Goal: Task Accomplishment & Management: Use online tool/utility

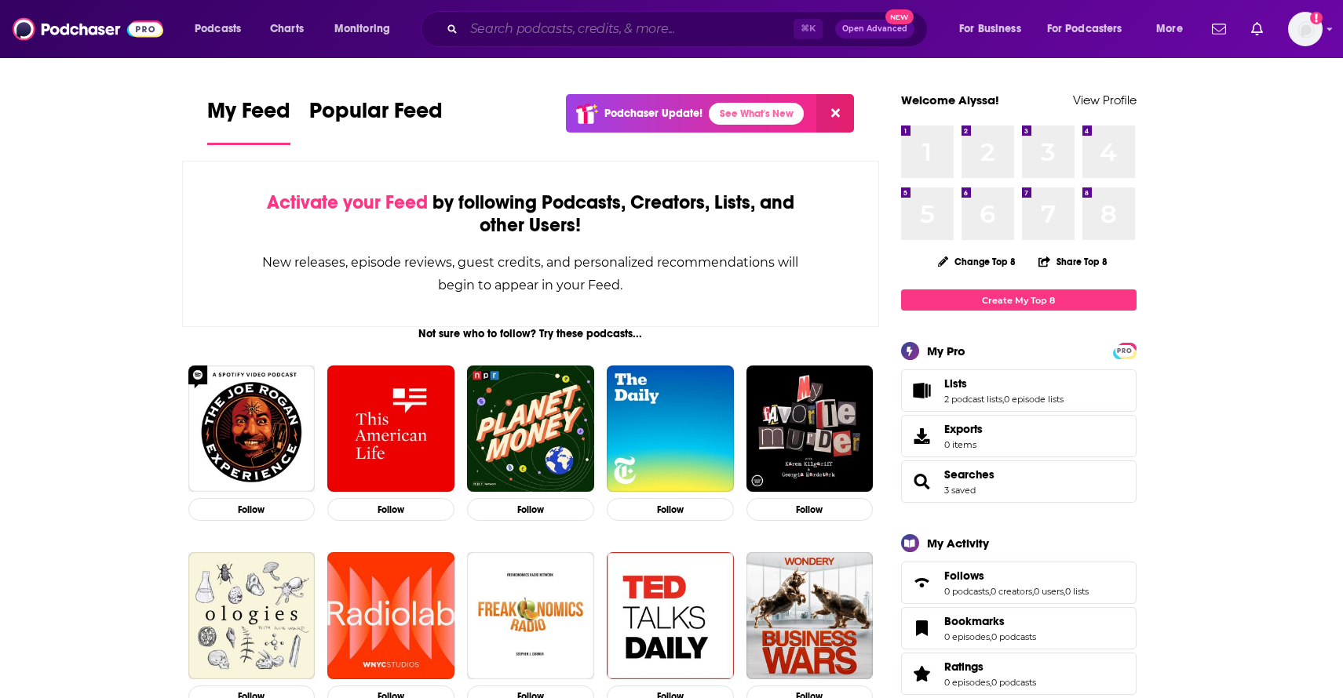
click at [670, 31] on input "Search podcasts, credits, & more..." at bounding box center [629, 28] width 330 height 25
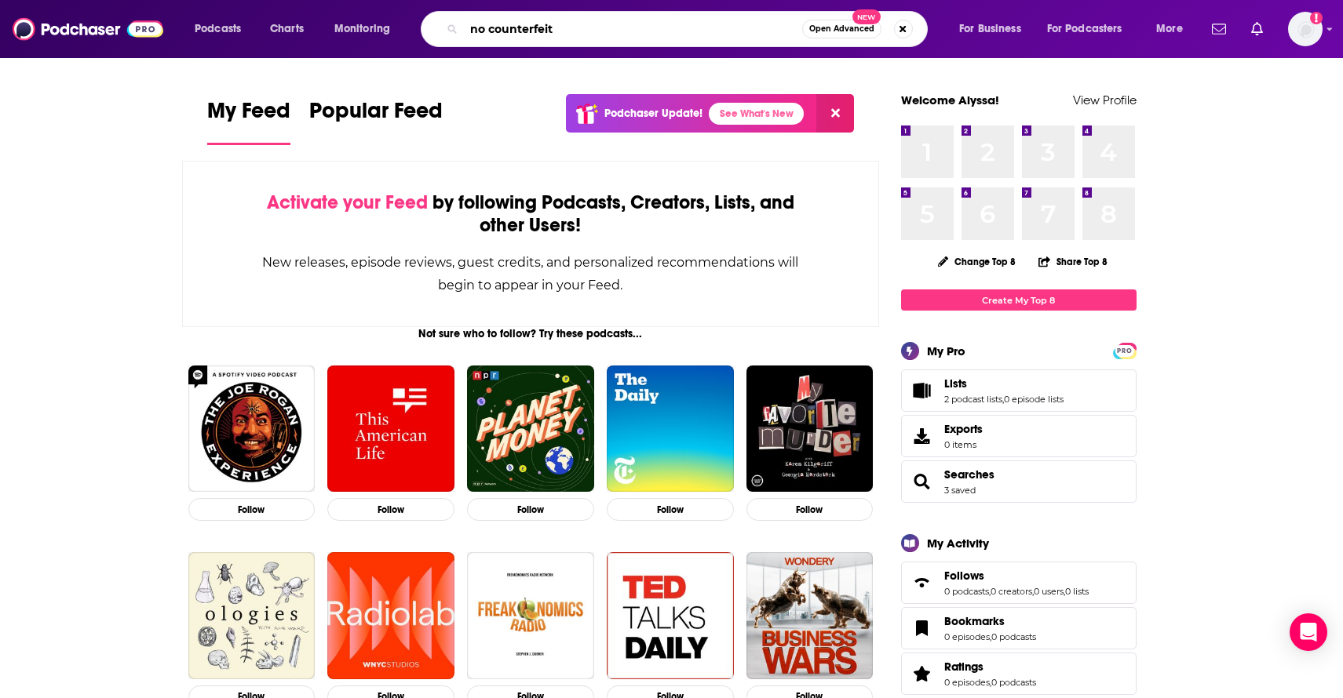
type input "no counterfeit"
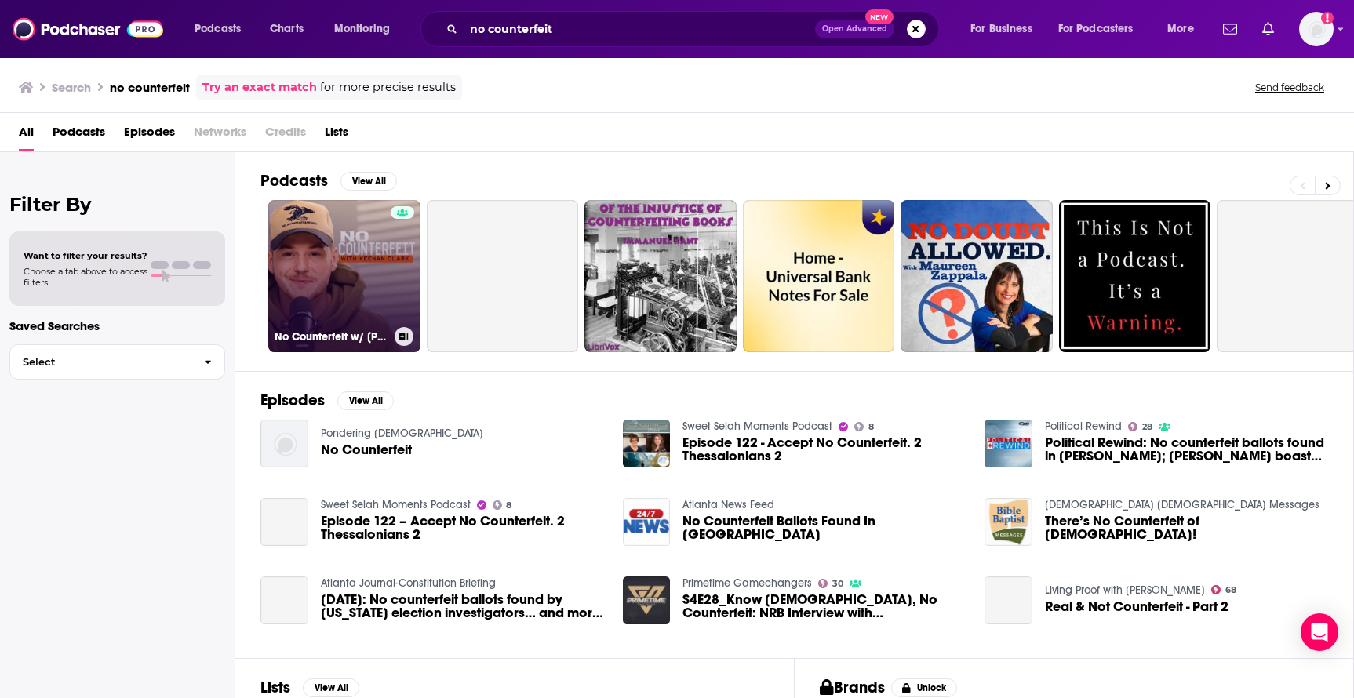
click at [343, 257] on link "No Counterfeit w/ [PERSON_NAME]" at bounding box center [344, 276] width 152 height 152
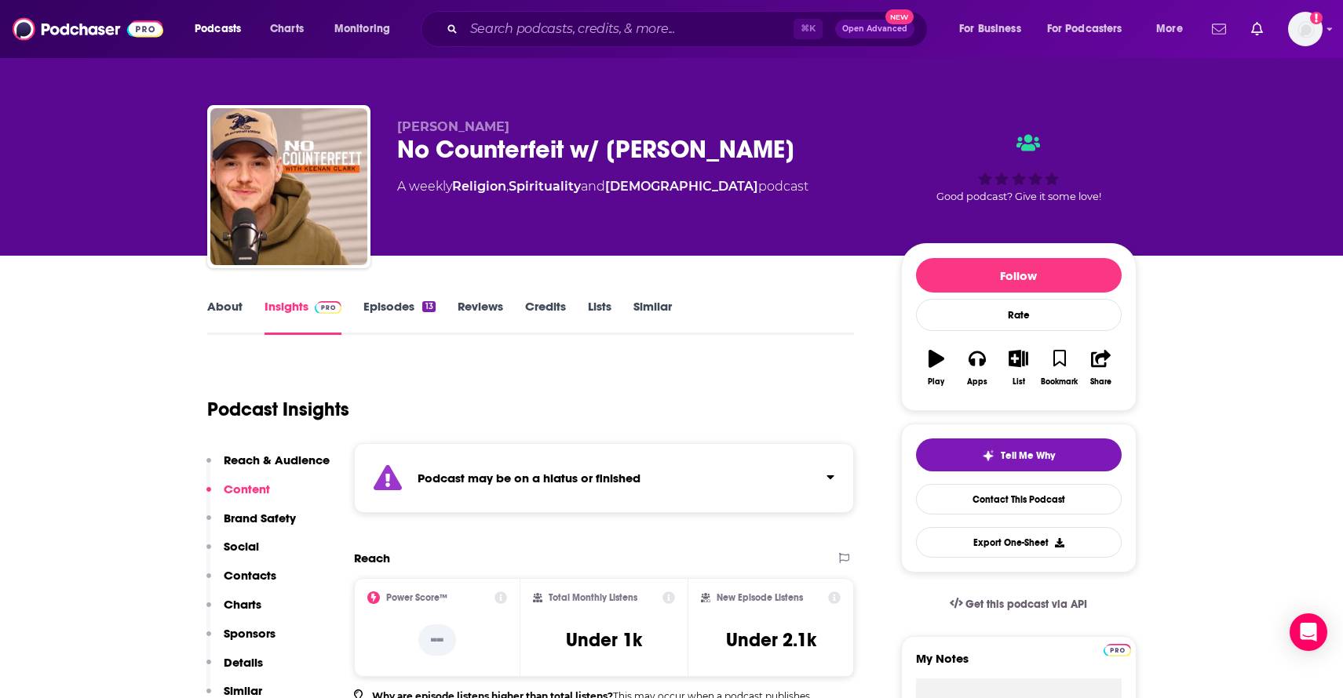
click at [1220, 27] on icon "Show notifications dropdown" at bounding box center [1219, 29] width 14 height 14
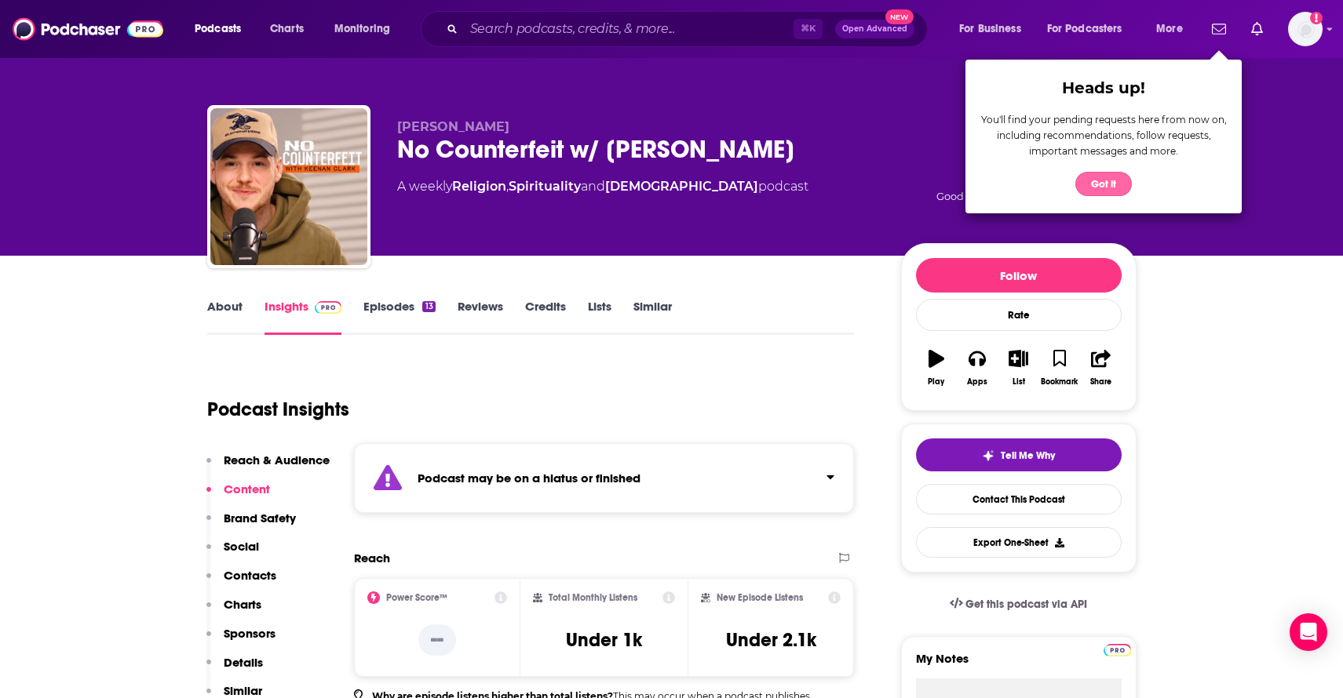
click at [1118, 185] on button "Got it" at bounding box center [1103, 184] width 56 height 24
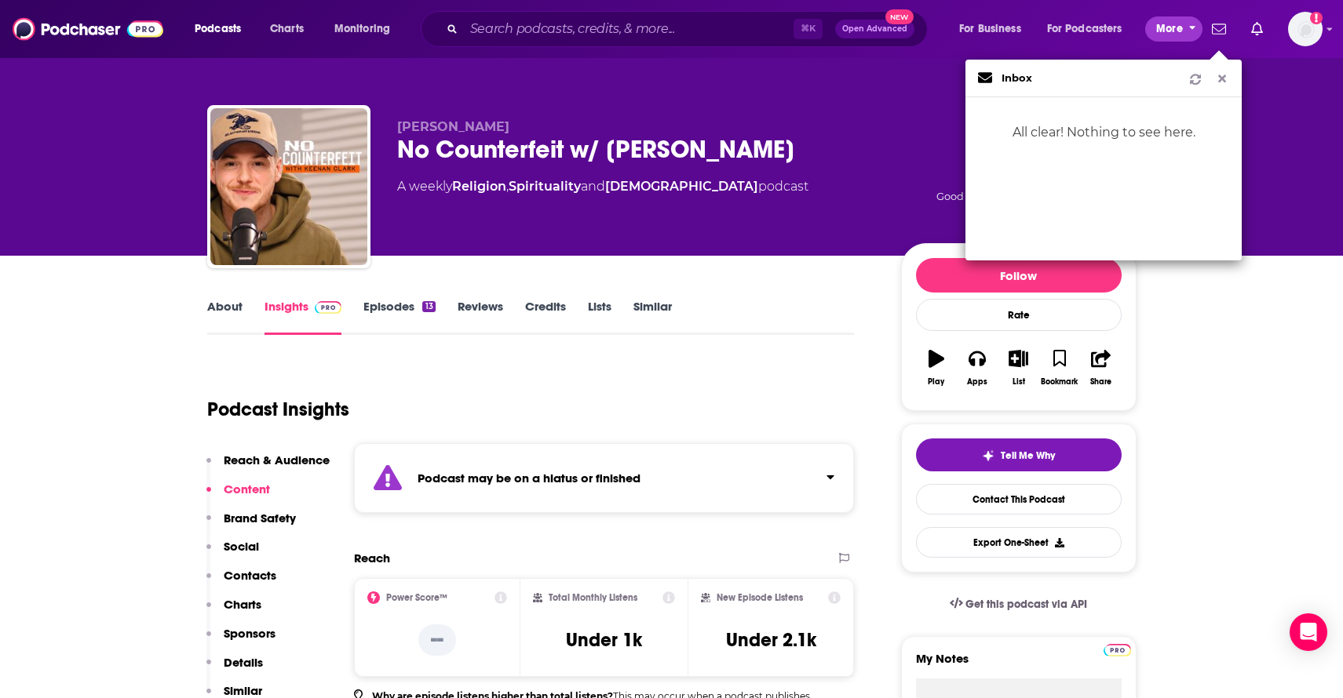
click at [1170, 25] on span "More" at bounding box center [1169, 29] width 27 height 22
click at [375, 34] on span "Monitoring" at bounding box center [362, 29] width 56 height 22
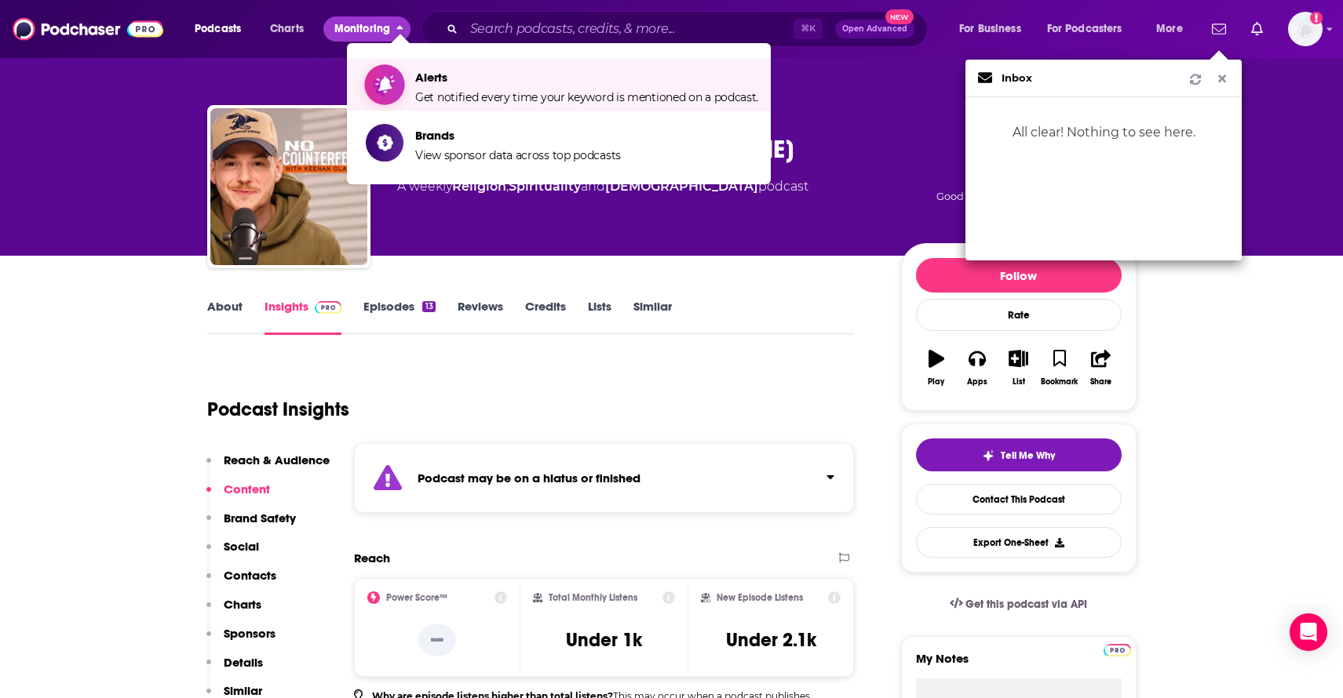
click at [449, 81] on span "Alerts" at bounding box center [586, 77] width 343 height 15
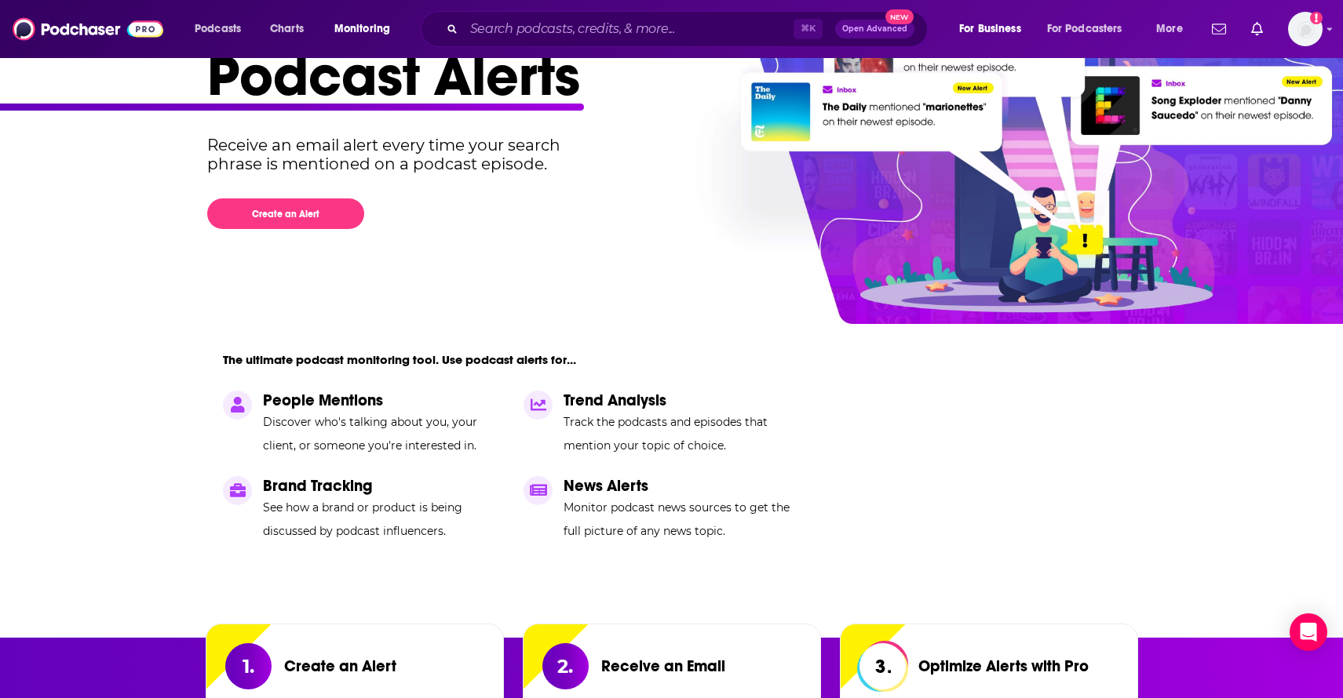
scroll to position [114, 0]
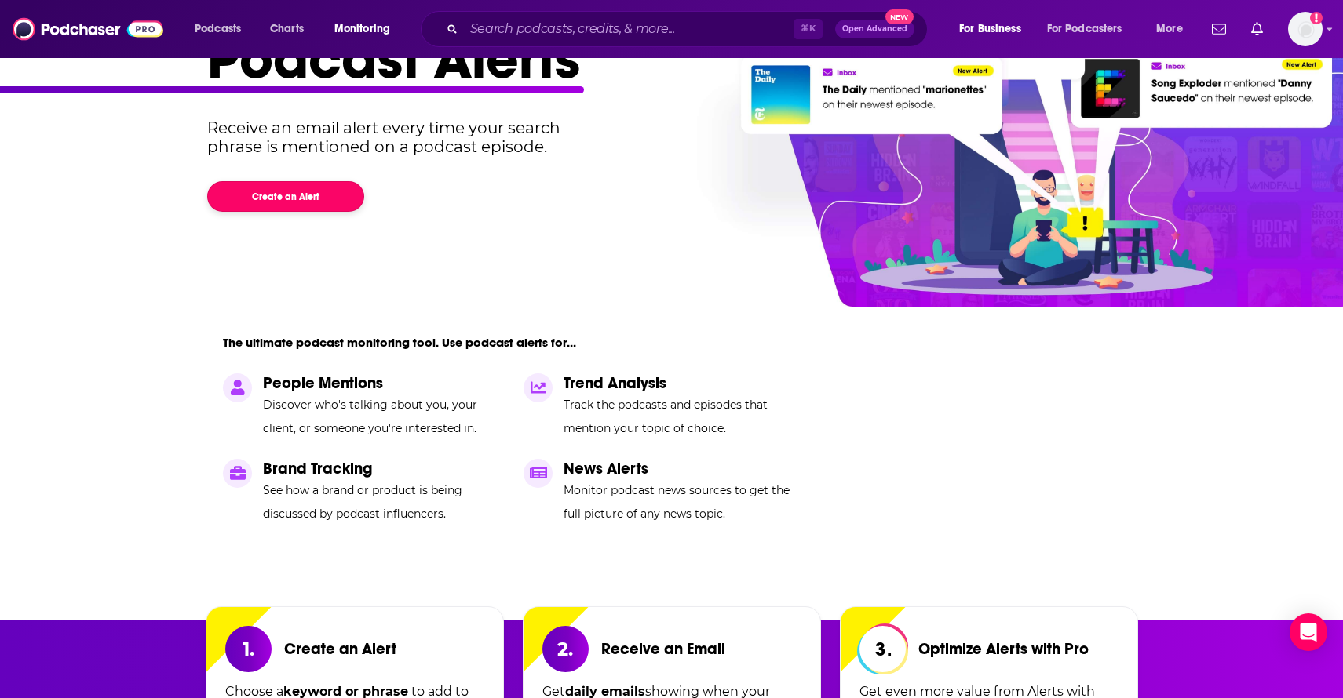
click at [304, 203] on button "Create an Alert" at bounding box center [285, 196] width 157 height 31
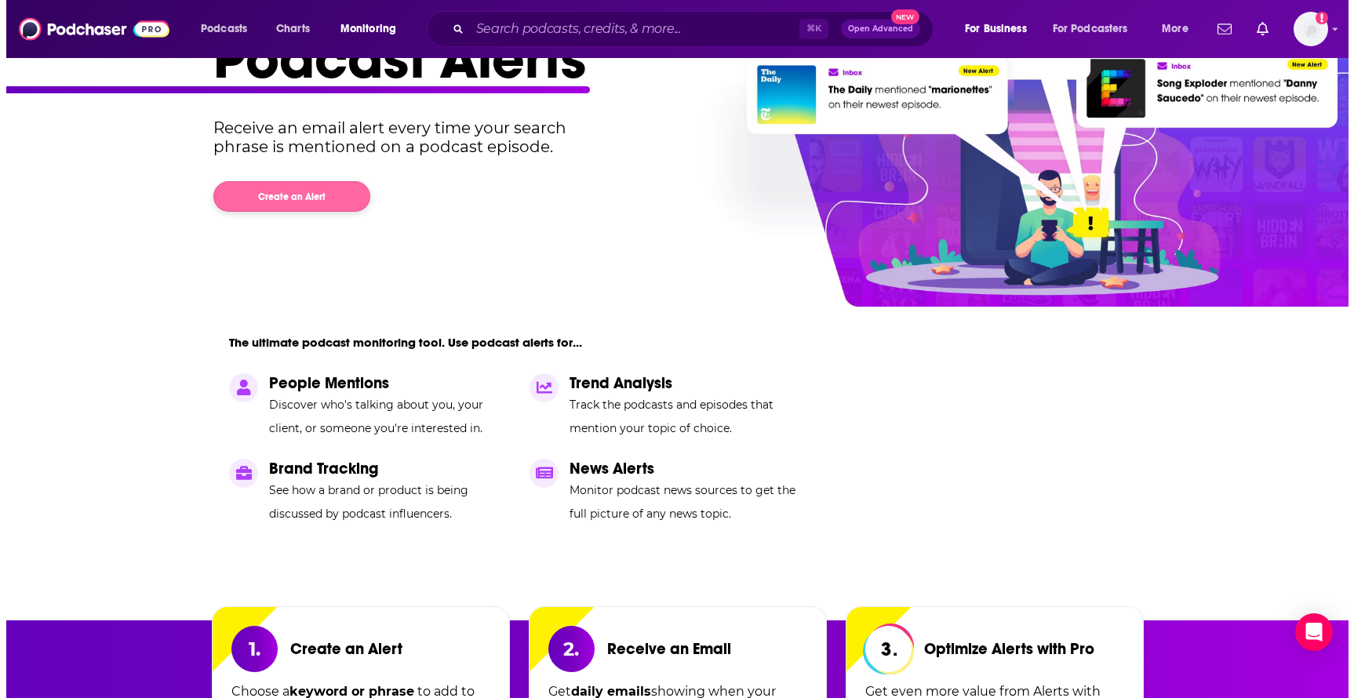
scroll to position [0, 0]
